Goal: Task Accomplishment & Management: Complete application form

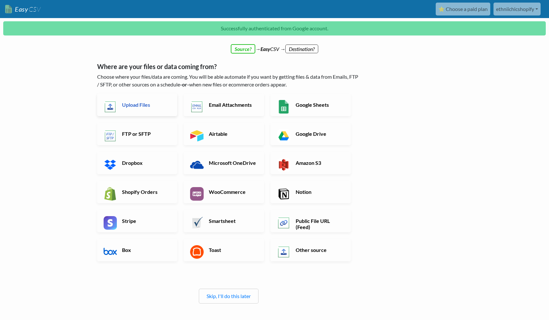
click at [143, 103] on h6 "Upload Files" at bounding box center [145, 105] width 51 height 6
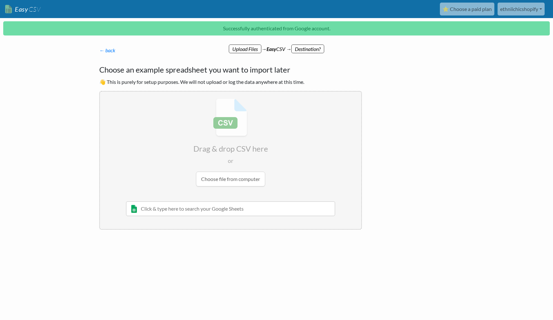
drag, startPoint x: 229, startPoint y: 183, endPoint x: 214, endPoint y: 191, distance: 16.9
click at [229, 183] on input "file" at bounding box center [231, 143] width 262 height 102
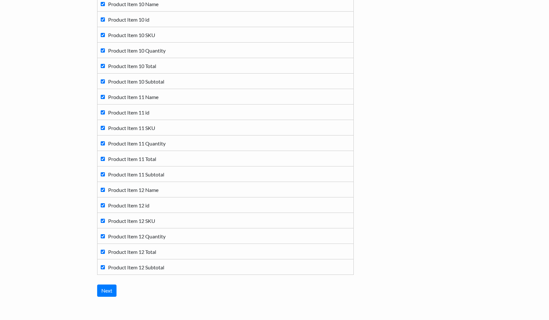
scroll to position [2155, 0]
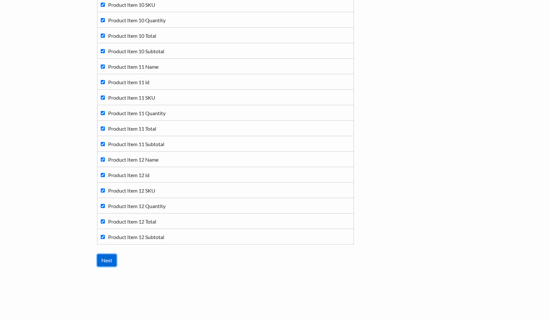
drag, startPoint x: 104, startPoint y: 257, endPoint x: 112, endPoint y: 257, distance: 8.1
click at [104, 257] on input "Next" at bounding box center [106, 260] width 19 height 12
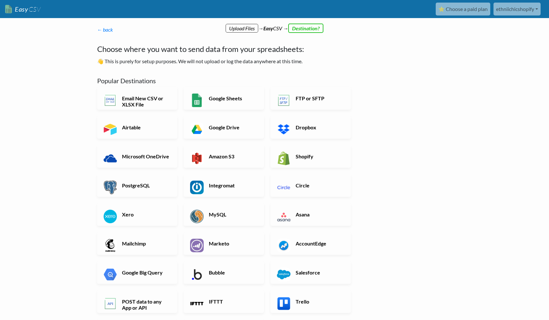
click at [317, 159] on h6 "Shopify" at bounding box center [319, 156] width 51 height 6
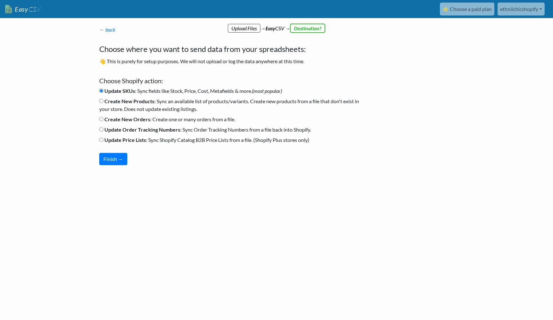
click at [136, 121] on b "Create New Orders" at bounding box center [127, 119] width 46 height 6
click at [104, 121] on input "Create New Orders : Create one or many orders from a file." at bounding box center [101, 119] width 4 height 4
radio input "true"
click at [117, 163] on button "Finish →" at bounding box center [113, 159] width 28 height 12
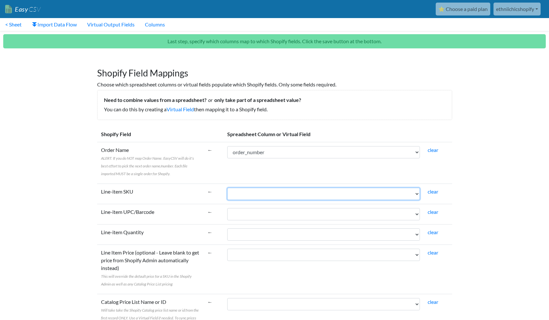
click at [232, 192] on select "order_id order_number order_date paid_date status shipping_total shipping_tax_t…" at bounding box center [323, 194] width 193 height 12
click at [162, 186] on td "Line-item SKU" at bounding box center [150, 193] width 106 height 20
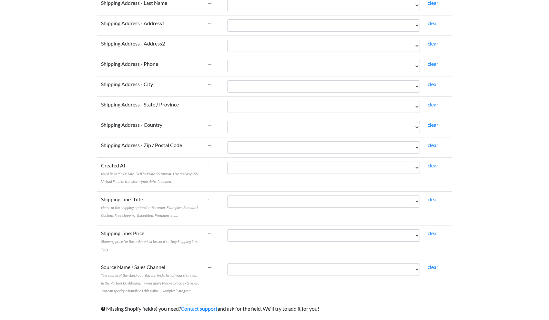
scroll to position [1180, 0]
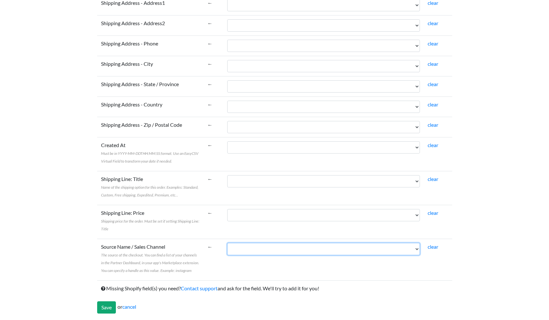
click at [242, 249] on select "order_id order_number order_date paid_date status shipping_total shipping_tax_t…" at bounding box center [323, 249] width 193 height 12
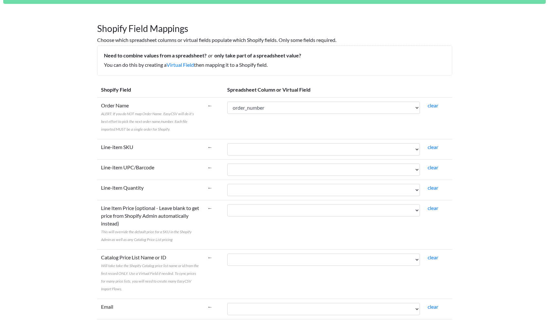
scroll to position [0, 0]
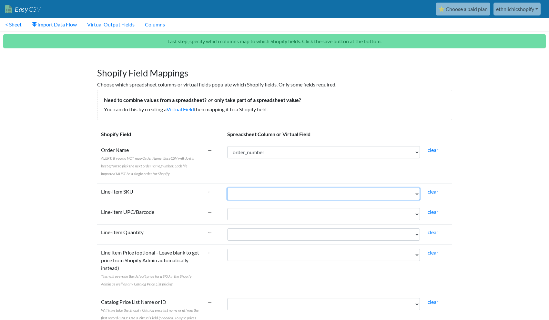
click at [247, 192] on select "order_id order_number order_date paid_date status shipping_total shipping_tax_t…" at bounding box center [323, 194] width 193 height 12
click at [165, 227] on td "Line-item Quantity" at bounding box center [150, 234] width 106 height 20
click at [254, 233] on select "order_id order_number order_date paid_date status shipping_total shipping_tax_t…" at bounding box center [323, 234] width 193 height 12
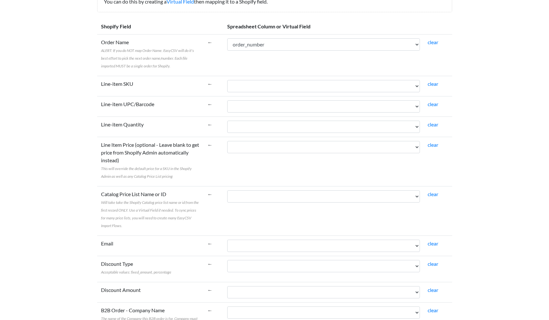
scroll to position [129, 0]
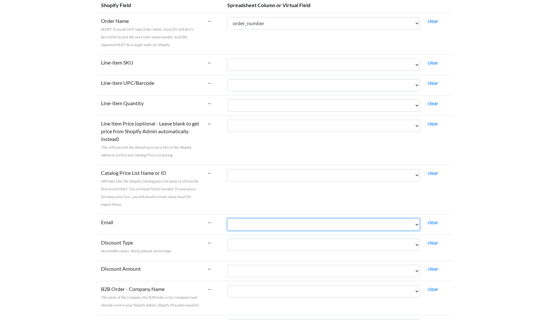
click at [244, 223] on select "order_id order_number order_date paid_date status shipping_total shipping_tax_t…" at bounding box center [323, 224] width 193 height 12
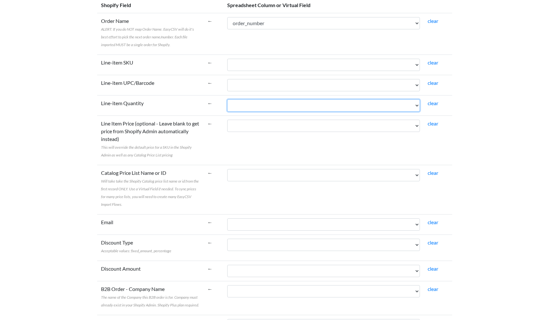
click at [242, 109] on select "order_id order_number order_date paid_date status shipping_total shipping_tax_t…" at bounding box center [323, 105] width 193 height 12
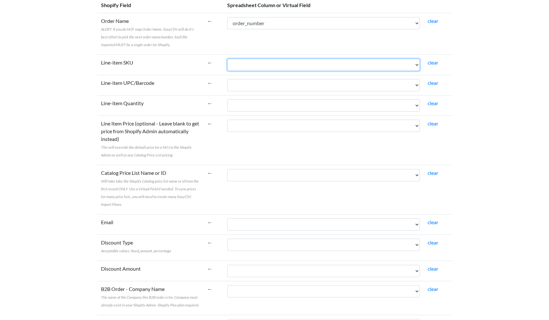
click at [238, 69] on select "order_id order_number order_date paid_date status shipping_total shipping_tax_t…" at bounding box center [323, 65] width 193 height 12
click at [227, 59] on select "order_id order_number order_date paid_date status shipping_total shipping_tax_t…" at bounding box center [323, 65] width 193 height 12
click at [292, 66] on select "order_id order_number order_date paid_date status shipping_total shipping_tax_t…" at bounding box center [323, 65] width 193 height 12
click at [227, 59] on select "order_id order_number order_date paid_date status shipping_total shipping_tax_t…" at bounding box center [323, 65] width 193 height 12
click at [271, 64] on select "order_id order_number order_date paid_date status shipping_total shipping_tax_t…" at bounding box center [323, 65] width 193 height 12
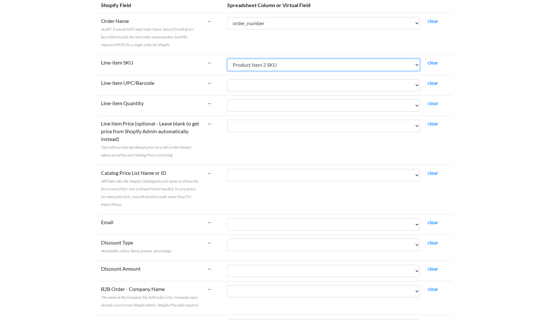
select select "cr_740918"
click at [227, 59] on select "order_id order_number order_date paid_date status shipping_total shipping_tax_t…" at bounding box center [323, 65] width 193 height 12
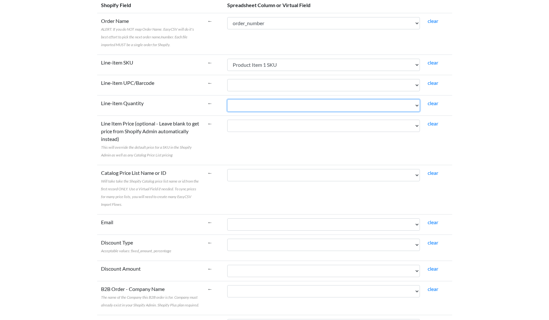
click at [245, 107] on select "order_id order_number order_date paid_date status shipping_total shipping_tax_t…" at bounding box center [323, 105] width 193 height 12
select select "cr_740919"
click at [227, 99] on select "order_id order_number order_date paid_date status shipping_total shipping_tax_t…" at bounding box center [323, 105] width 193 height 12
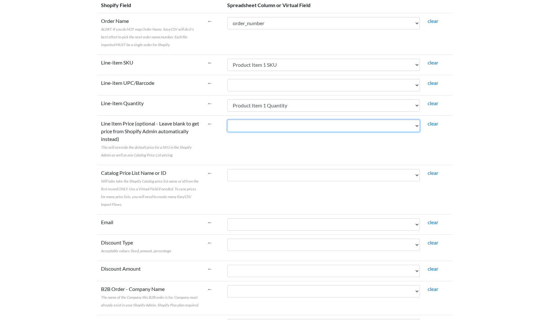
click at [233, 127] on select "order_id order_number order_date paid_date status shipping_total shipping_tax_t…" at bounding box center [323, 126] width 193 height 12
select select "cr_740921"
click at [227, 120] on select "order_id order_number order_date paid_date status shipping_total shipping_tax_t…" at bounding box center [323, 126] width 193 height 12
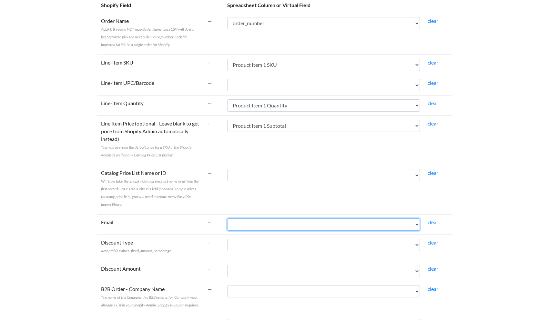
click at [236, 221] on select "order_id order_number order_date paid_date status shipping_total shipping_tax_t…" at bounding box center [323, 224] width 193 height 12
select select "cr_740864"
click at [227, 218] on select "order_id order_number order_date paid_date status shipping_total shipping_tax_t…" at bounding box center [323, 224] width 193 height 12
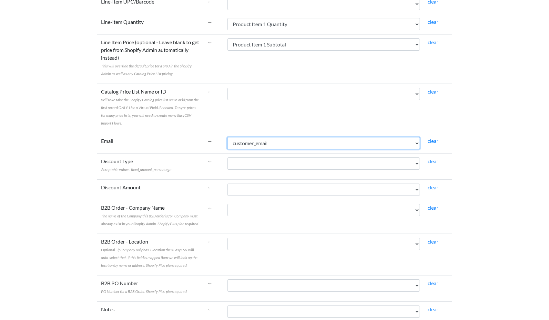
scroll to position [215, 0]
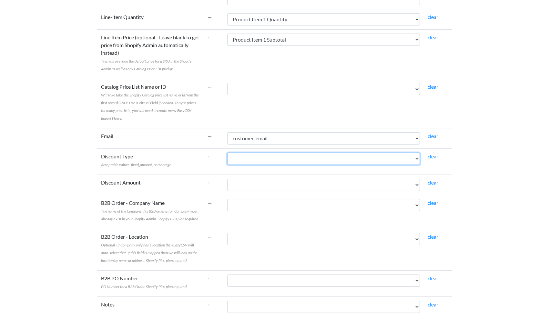
click at [245, 159] on select "order_id order_number order_date paid_date status shipping_total shipping_tax_t…" at bounding box center [323, 159] width 193 height 12
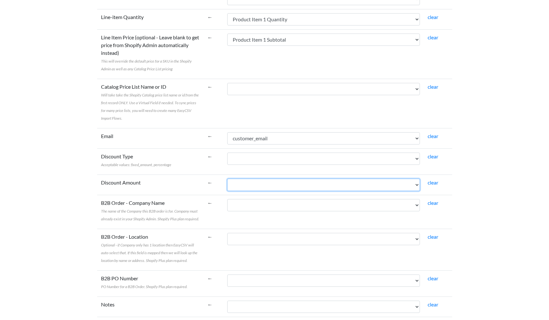
drag, startPoint x: 245, startPoint y: 188, endPoint x: 252, endPoint y: 184, distance: 7.8
click at [245, 188] on select "order_id order_number order_date paid_date status shipping_total shipping_tax_t…" at bounding box center [323, 185] width 193 height 12
select select "cr_740851"
click at [227, 179] on select "order_id order_number order_date paid_date status shipping_total shipping_tax_t…" at bounding box center [323, 185] width 193 height 12
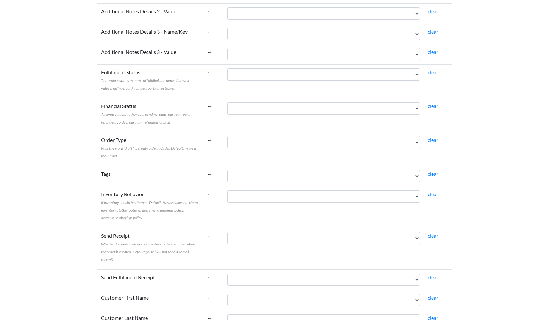
scroll to position [602, 0]
click at [255, 136] on select "order_id order_number order_date paid_date status shipping_total shipping_tax_t…" at bounding box center [323, 141] width 193 height 12
click at [88, 172] on body "Easy CSV ⭐ Choose a paid plan ethniichicshopify Ethniichicshopify All Flows All…" at bounding box center [274, 148] width 549 height 1500
click at [257, 177] on select "order_id order_number order_date paid_date status shipping_total shipping_tax_t…" at bounding box center [323, 175] width 193 height 12
click at [199, 179] on td "Tags" at bounding box center [150, 175] width 106 height 20
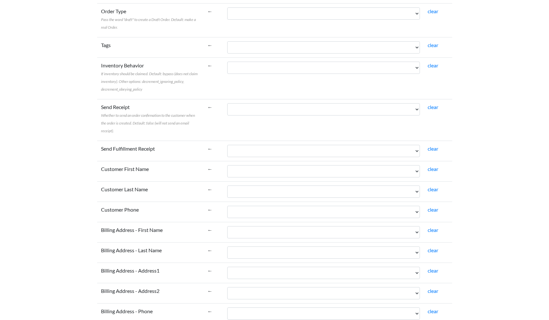
scroll to position [731, 0]
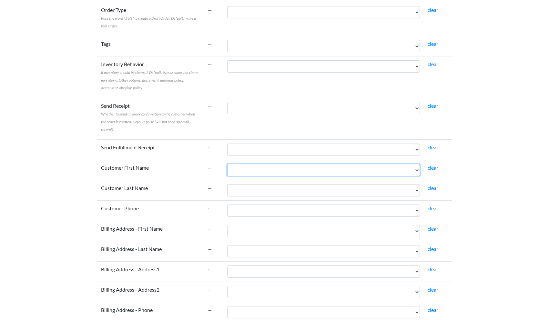
click at [232, 169] on select "order_id order_number order_date paid_date status shipping_total shipping_tax_t…" at bounding box center [323, 170] width 193 height 12
select select "cr_740865"
click at [227, 164] on select "order_id order_number order_date paid_date status shipping_total shipping_tax_t…" at bounding box center [323, 170] width 193 height 12
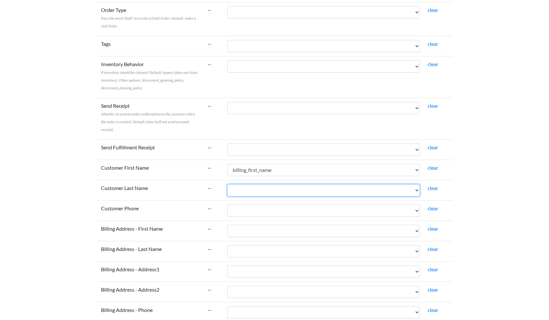
click at [248, 187] on select "order_id order_number order_date paid_date status shipping_total shipping_tax_t…" at bounding box center [323, 190] width 193 height 12
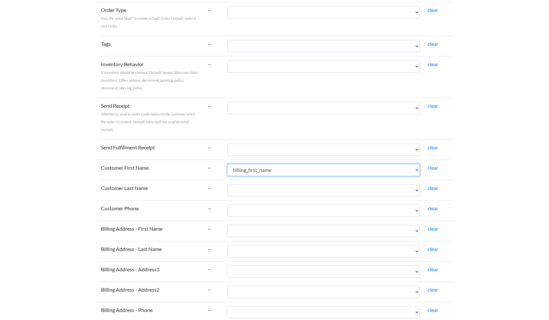
click at [251, 172] on select "order_id order_number order_date paid_date status shipping_total shipping_tax_t…" at bounding box center [323, 170] width 193 height 12
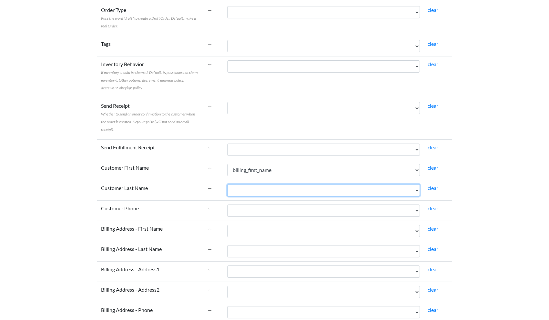
click at [237, 192] on select "order_id order_number order_date paid_date status shipping_total shipping_tax_t…" at bounding box center [323, 190] width 193 height 12
select select "cr_740866"
click at [227, 184] on select "order_id order_number order_date paid_date status shipping_total shipping_tax_t…" at bounding box center [323, 190] width 193 height 12
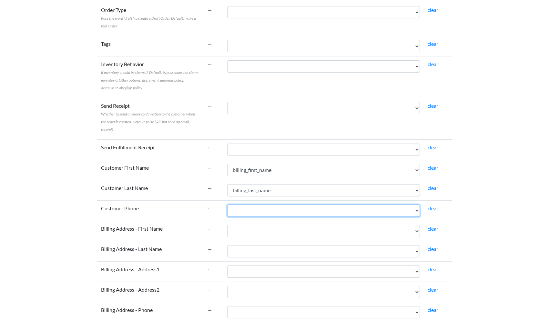
click at [237, 210] on select "order_id order_number order_date paid_date status shipping_total shipping_tax_t…" at bounding box center [323, 210] width 193 height 12
select select "cr_740869"
click at [227, 204] on select "order_id order_number order_date paid_date status shipping_total shipping_tax_t…" at bounding box center [323, 210] width 193 height 12
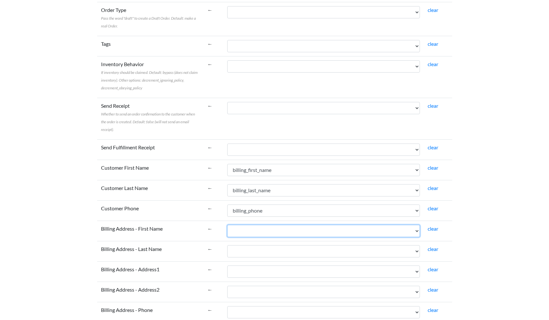
click at [246, 230] on select "order_id order_number order_date paid_date status shipping_total shipping_tax_t…" at bounding box center [323, 231] width 193 height 12
click at [227, 225] on select "order_id order_number order_date paid_date status shipping_total shipping_tax_t…" at bounding box center [323, 231] width 193 height 12
click at [270, 231] on select "order_id order_number order_date paid_date status shipping_total shipping_tax_t…" at bounding box center [323, 231] width 193 height 12
select select "cr_740867"
click at [227, 225] on select "order_id order_number order_date paid_date status shipping_total shipping_tax_t…" at bounding box center [323, 231] width 193 height 12
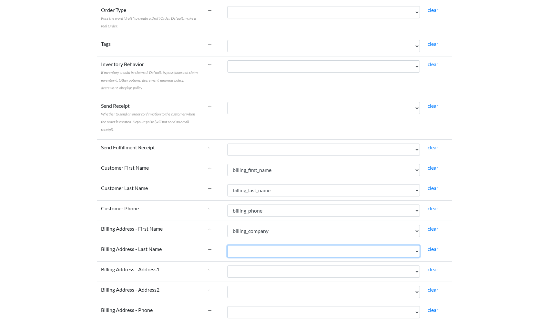
click at [247, 250] on select "order_id order_number order_date paid_date status shipping_total shipping_tax_t…" at bounding box center [323, 251] width 193 height 12
select select "cr_740869"
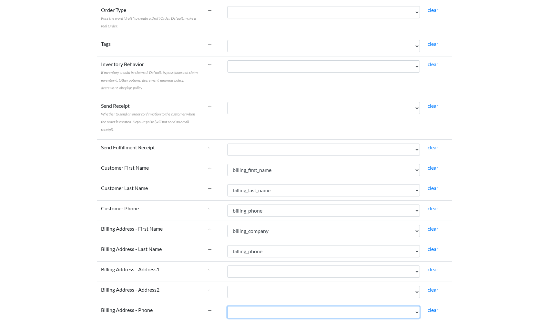
click at [242, 313] on select "order_id order_number order_date paid_date status shipping_total shipping_tax_t…" at bounding box center [323, 312] width 193 height 12
select select "cr_740869"
click at [227, 306] on select "order_id order_number order_date paid_date status shipping_total shipping_tax_t…" at bounding box center [323, 312] width 193 height 12
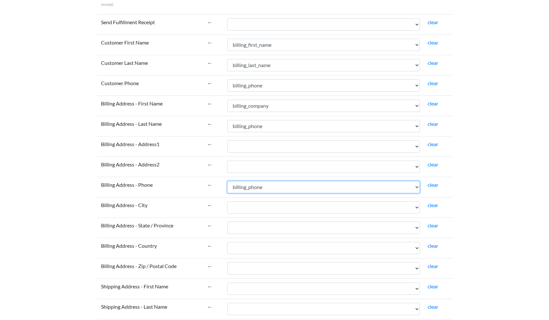
scroll to position [903, 0]
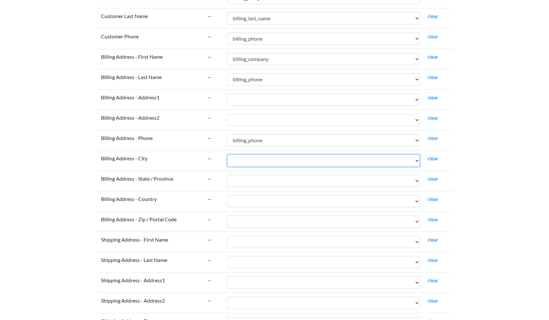
click at [241, 164] on select "order_id order_number order_date paid_date status shipping_total shipping_tax_t…" at bounding box center [323, 160] width 193 height 12
select select "cr_740873"
click at [227, 154] on select "order_id order_number order_date paid_date status shipping_total shipping_tax_t…" at bounding box center [323, 160] width 193 height 12
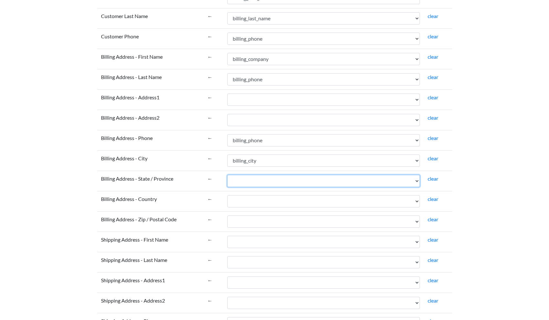
click at [236, 180] on select "order_id order_number order_date paid_date status shipping_total shipping_tax_t…" at bounding box center [323, 181] width 193 height 12
select select "cr_740874"
click at [227, 175] on select "order_id order_number order_date paid_date status shipping_total shipping_tax_t…" at bounding box center [323, 181] width 193 height 12
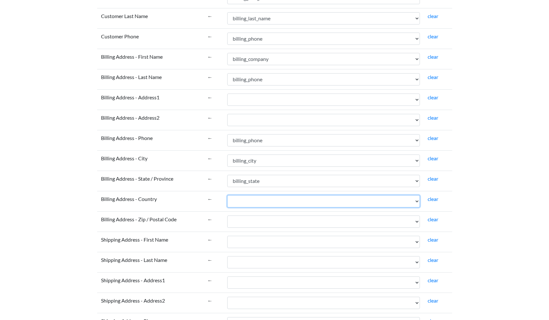
click at [229, 201] on select "order_id order_number order_date paid_date status shipping_total shipping_tax_t…" at bounding box center [323, 201] width 193 height 12
select select "cr_740875"
click at [227, 195] on select "order_id order_number order_date paid_date status shipping_total shipping_tax_t…" at bounding box center [323, 201] width 193 height 12
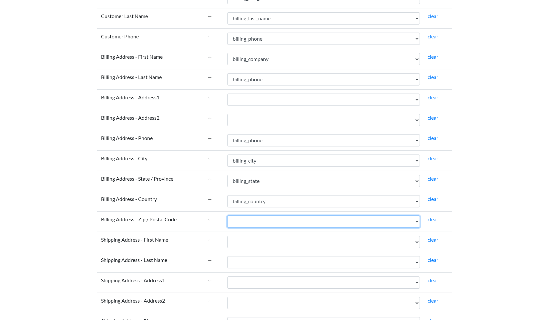
click at [239, 220] on select "order_id order_number order_date paid_date status shipping_total shipping_tax_t…" at bounding box center [323, 221] width 193 height 12
select select "cr_740872"
click at [227, 215] on select "order_id order_number order_date paid_date status shipping_total shipping_tax_t…" at bounding box center [323, 221] width 193 height 12
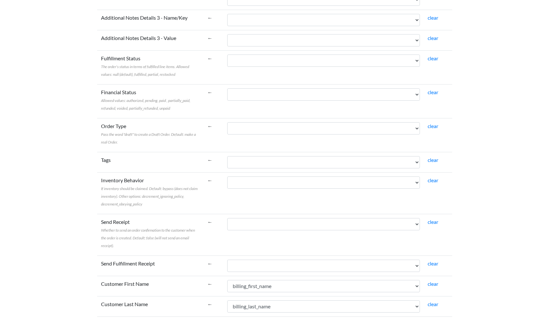
scroll to position [602, 0]
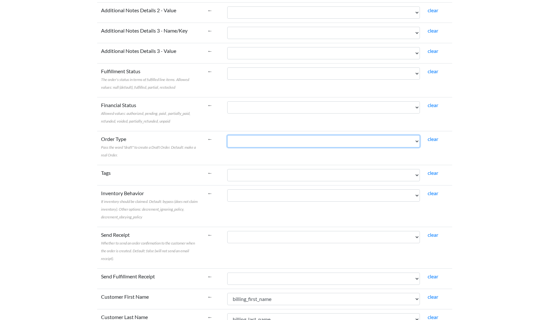
click at [239, 137] on select "order_id order_number order_date paid_date status shipping_total shipping_tax_t…" at bounding box center [323, 141] width 193 height 12
click at [74, 136] on body "Easy CSV ⭐ Choose a paid plan ethniichicshopify Ethniichicshopify All Flows All…" at bounding box center [274, 148] width 549 height 1500
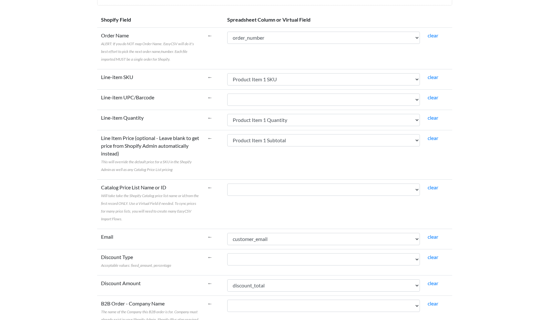
scroll to position [129, 0]
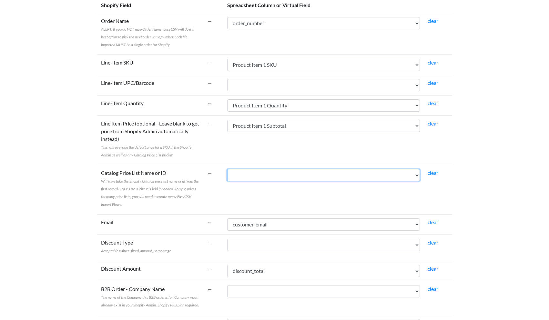
click at [242, 176] on select "order_id order_number order_date paid_date status shipping_total shipping_tax_t…" at bounding box center [323, 175] width 193 height 12
click at [207, 198] on td "←" at bounding box center [213, 189] width 20 height 49
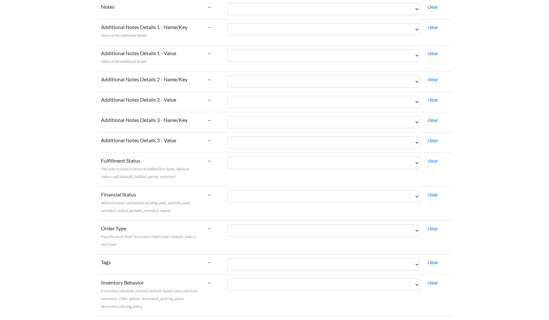
scroll to position [516, 0]
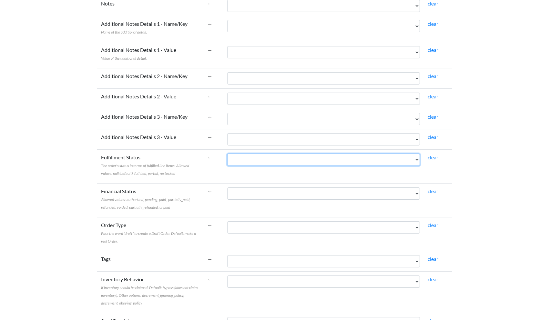
click at [238, 164] on select "order_id order_number order_date paid_date status shipping_total shipping_tax_t…" at bounding box center [323, 159] width 193 height 12
click at [199, 232] on label "Order Type Pass the word "draft" to create a Draft Order. Default: make a real …" at bounding box center [150, 232] width 99 height 23
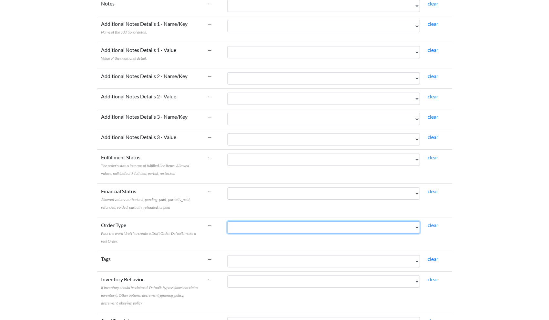
click at [227, 232] on select "order_id order_number order_date paid_date status shipping_total shipping_tax_t…" at bounding box center [323, 227] width 193 height 12
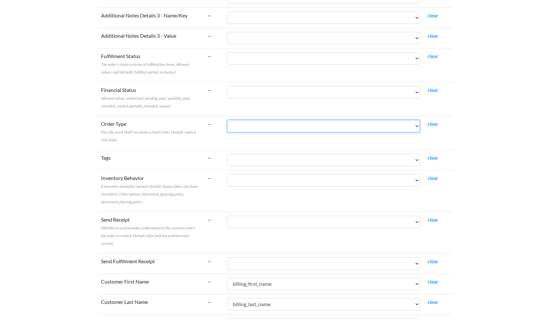
scroll to position [645, 0]
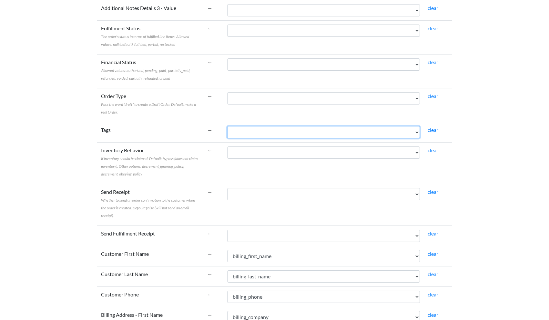
click at [252, 131] on select "order_id order_number order_date paid_date status shipping_total shipping_tax_t…" at bounding box center [323, 132] width 193 height 12
click at [52, 206] on body "Easy CSV ⭐ Choose a paid plan ethniichicshopify Ethniichicshopify All Flows All…" at bounding box center [274, 105] width 549 height 1500
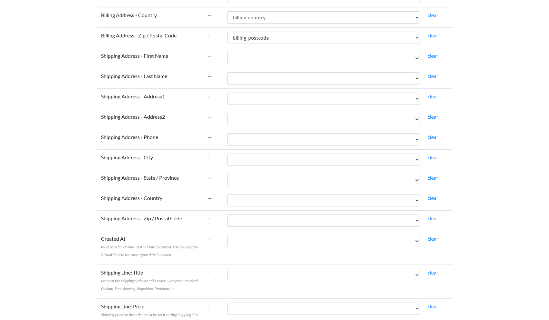
scroll to position [1180, 0]
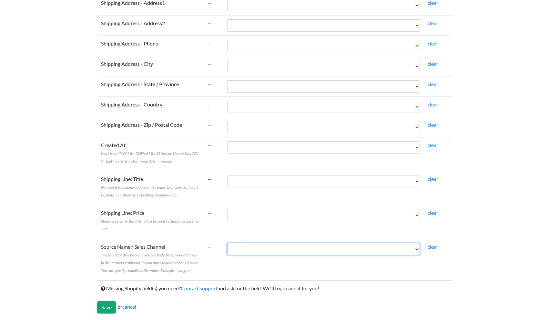
click at [251, 250] on select "order_id order_number order_date paid_date status shipping_total shipping_tax_t…" at bounding box center [323, 249] width 193 height 12
select select "cr_740896"
click at [227, 243] on select "order_id order_number order_date paid_date status shipping_total shipping_tax_t…" at bounding box center [323, 249] width 193 height 12
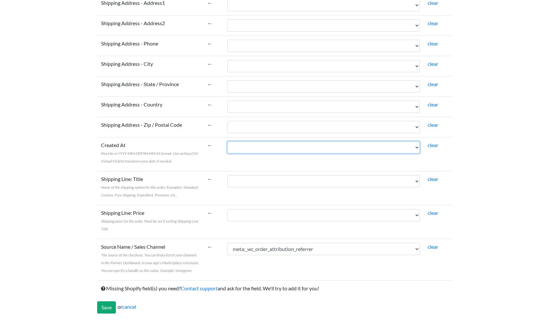
click at [237, 142] on select "order_id order_number order_date paid_date status shipping_total shipping_tax_t…" at bounding box center [323, 147] width 193 height 12
select select "cr_740841"
click at [227, 141] on select "order_id order_number order_date paid_date status shipping_total shipping_tax_t…" at bounding box center [323, 147] width 193 height 12
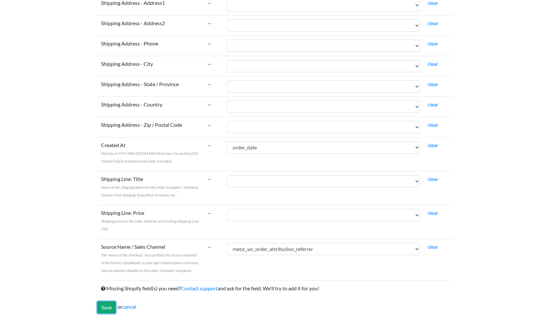
drag, startPoint x: 109, startPoint y: 307, endPoint x: 122, endPoint y: 300, distance: 15.3
click at [109, 307] on input "Save" at bounding box center [106, 307] width 19 height 12
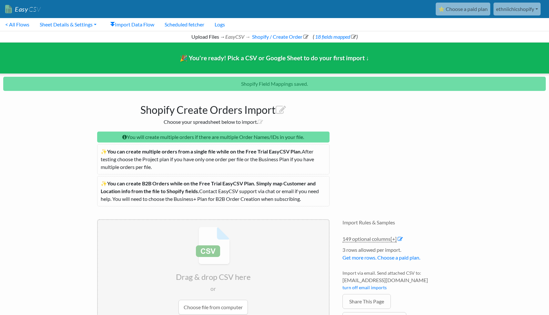
scroll to position [54, 0]
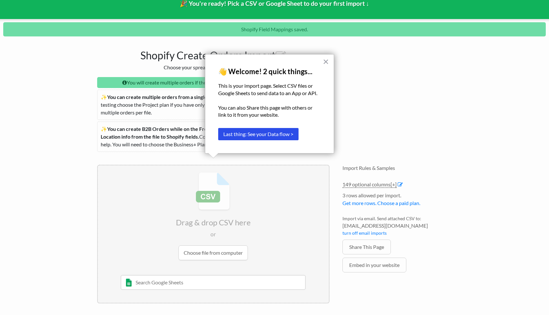
click at [329, 62] on div "× 👋 Welcome! 2 quick things... This is your import page. Select CSV files or Go…" at bounding box center [269, 103] width 129 height 99
click at [325, 59] on button "×" at bounding box center [325, 61] width 6 height 10
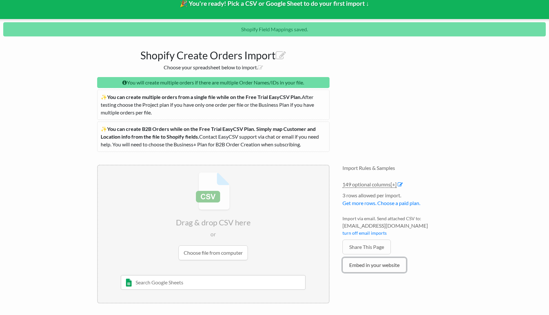
click at [354, 267] on link "Embed in your website" at bounding box center [374, 265] width 64 height 15
click at [167, 283] on input "text" at bounding box center [213, 282] width 185 height 15
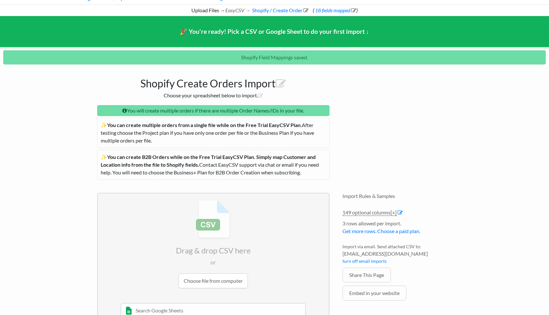
scroll to position [0, 0]
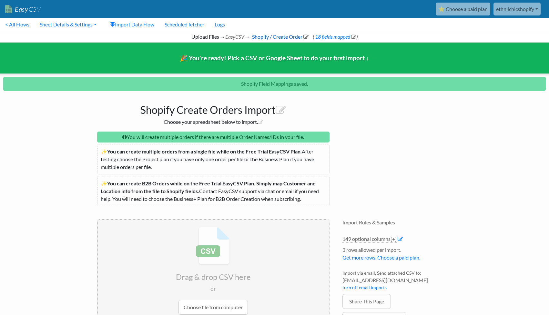
click at [280, 37] on link "Shopify / Create Order" at bounding box center [279, 37] width 57 height 6
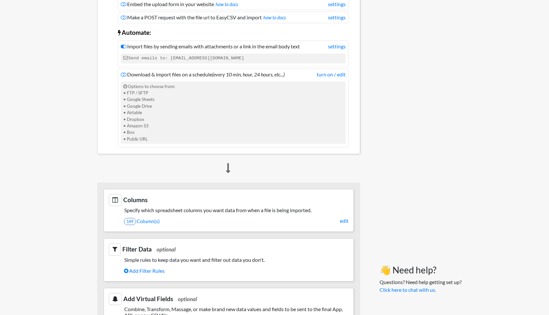
scroll to position [51, 0]
